Goal: Check status

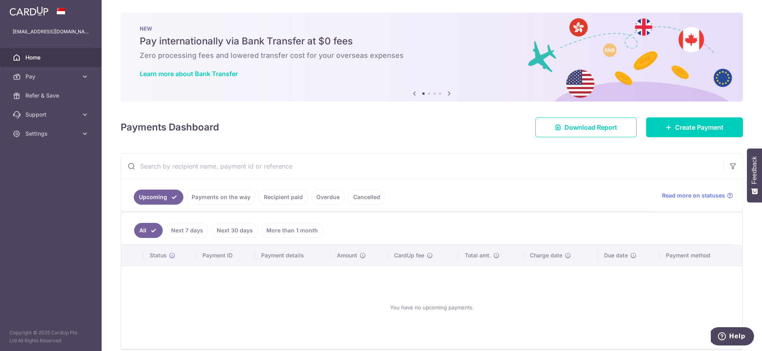
scroll to position [37, 0]
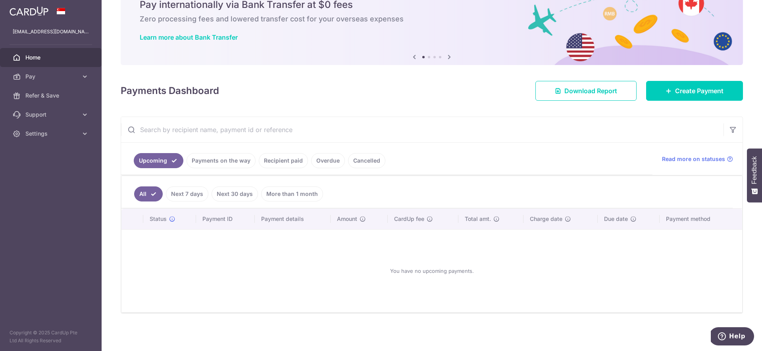
click at [287, 161] on link "Recipient paid" at bounding box center [283, 160] width 49 height 15
